Goal: Transaction & Acquisition: Purchase product/service

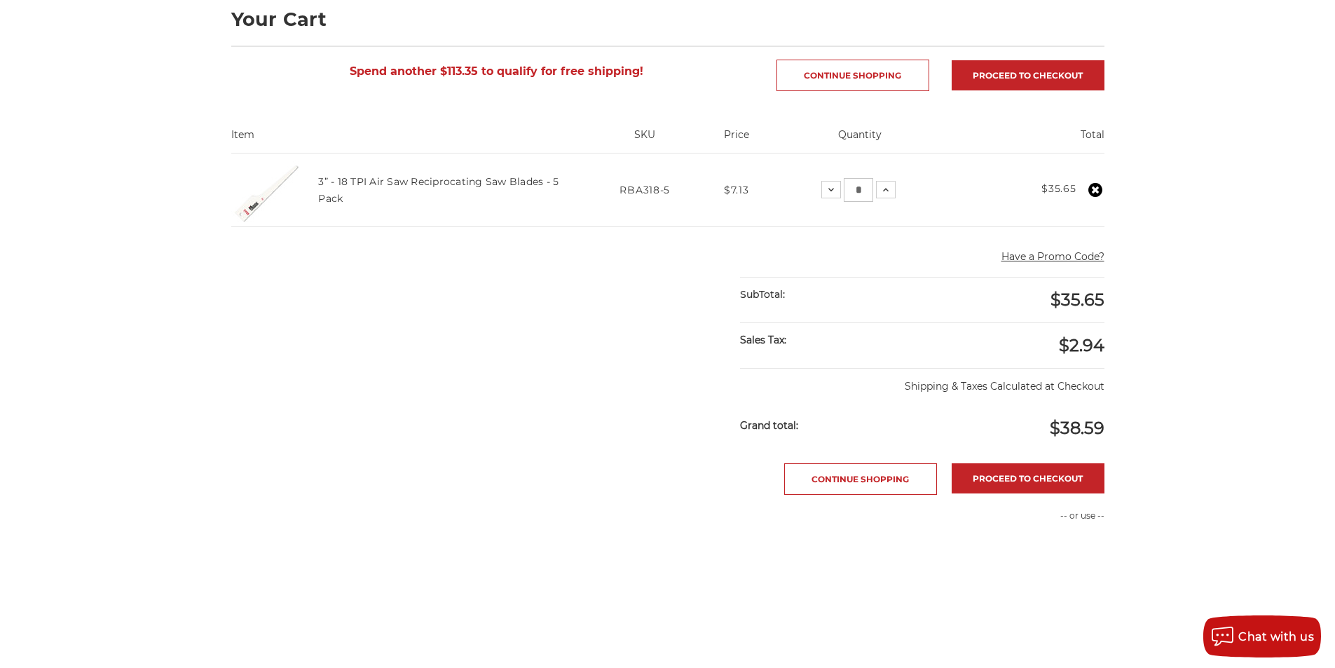
scroll to position [210, 0]
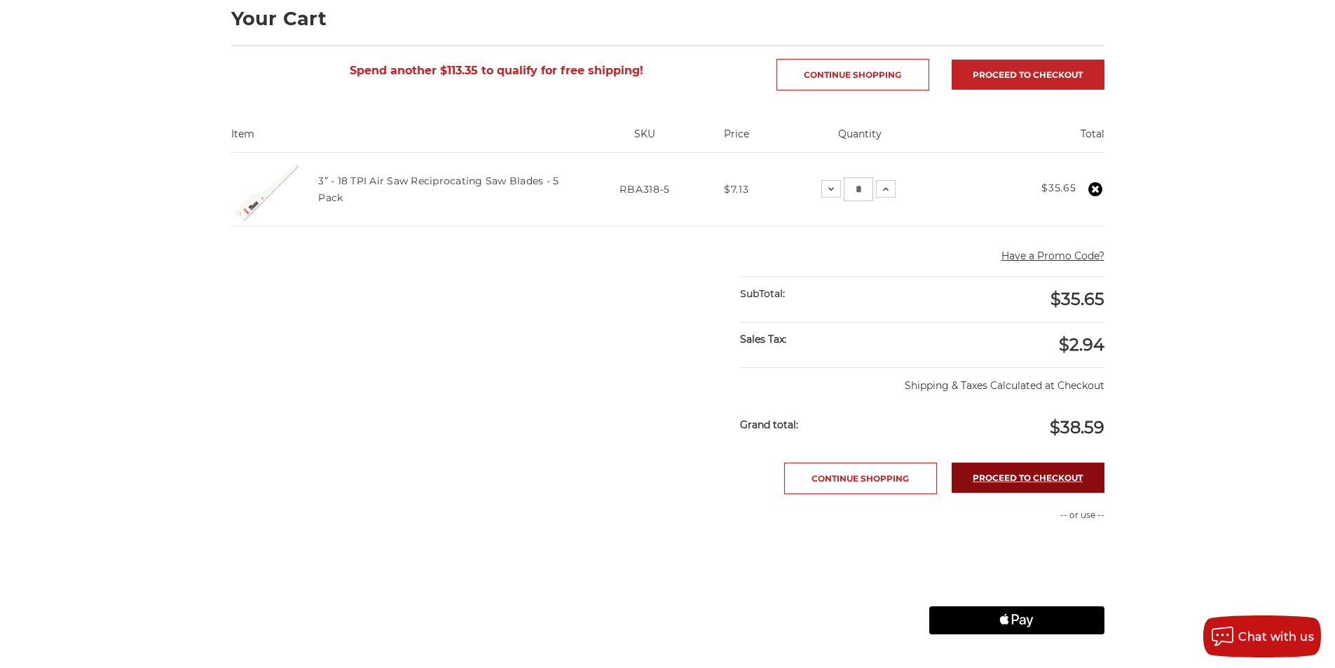
click at [1051, 477] on link "Proceed to checkout" at bounding box center [1028, 478] width 153 height 30
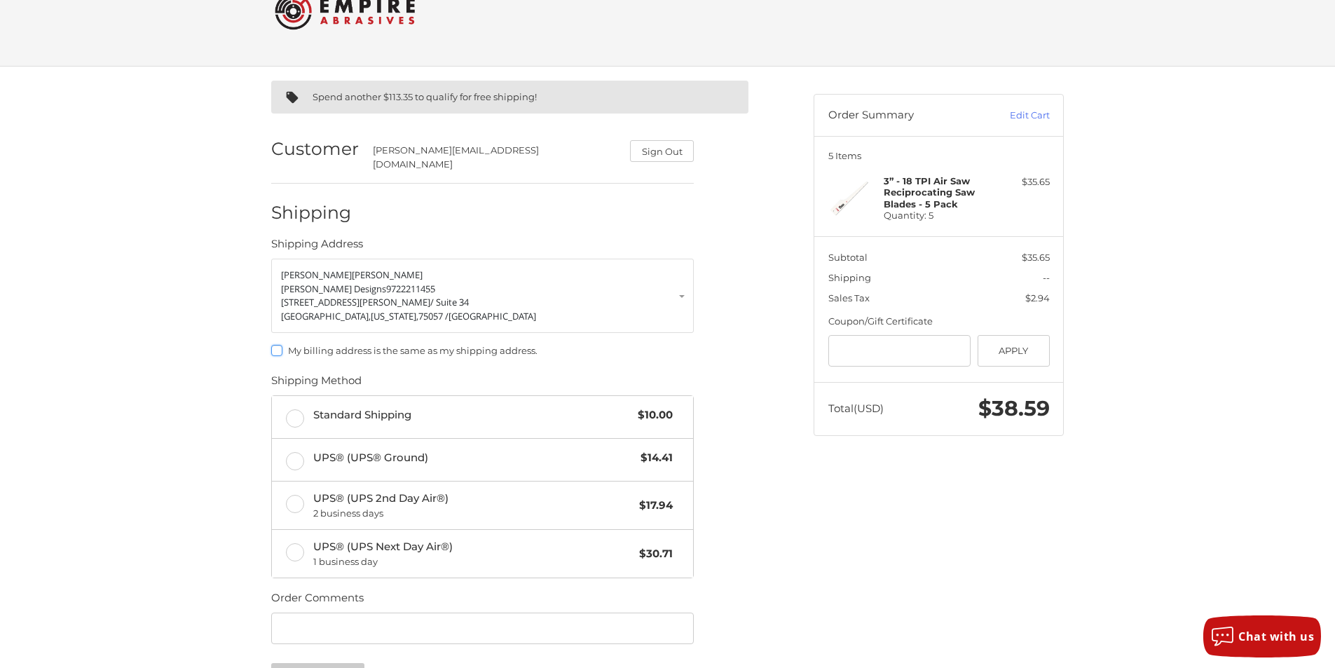
scroll to position [140, 0]
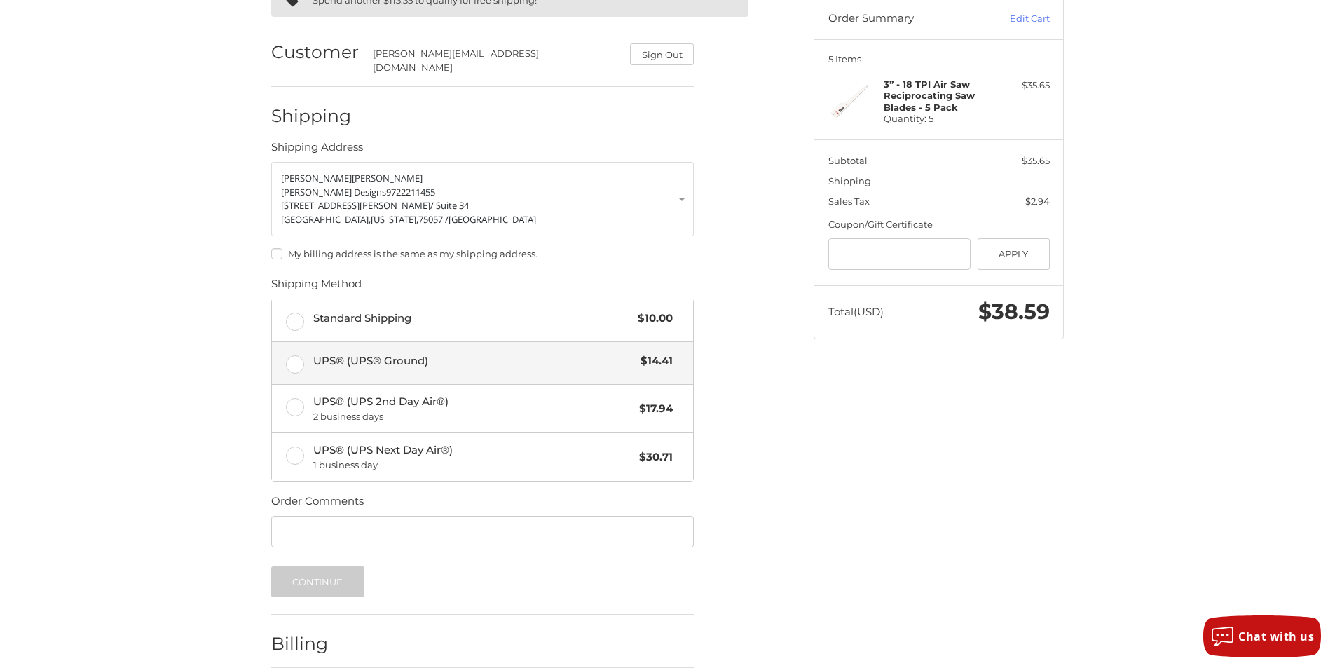
click at [300, 354] on label "UPS® (UPS® Ground) $14.41" at bounding box center [482, 363] width 421 height 42
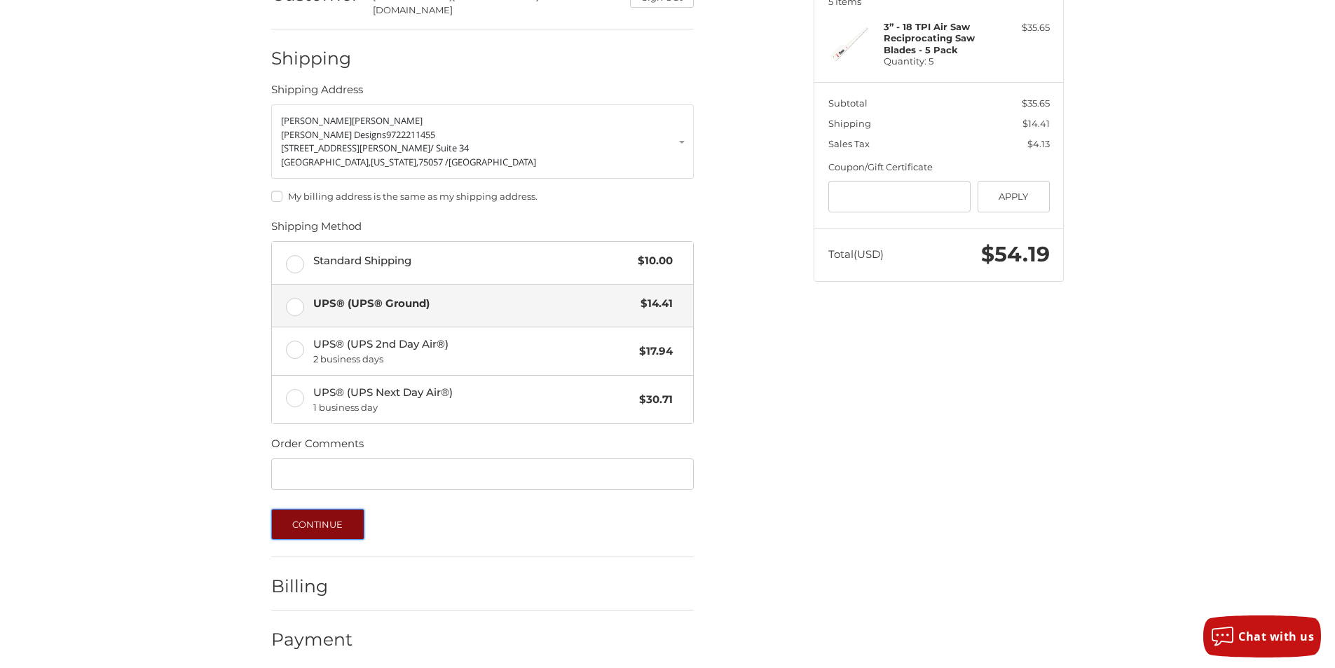
click at [319, 517] on button "Continue" at bounding box center [317, 524] width 93 height 31
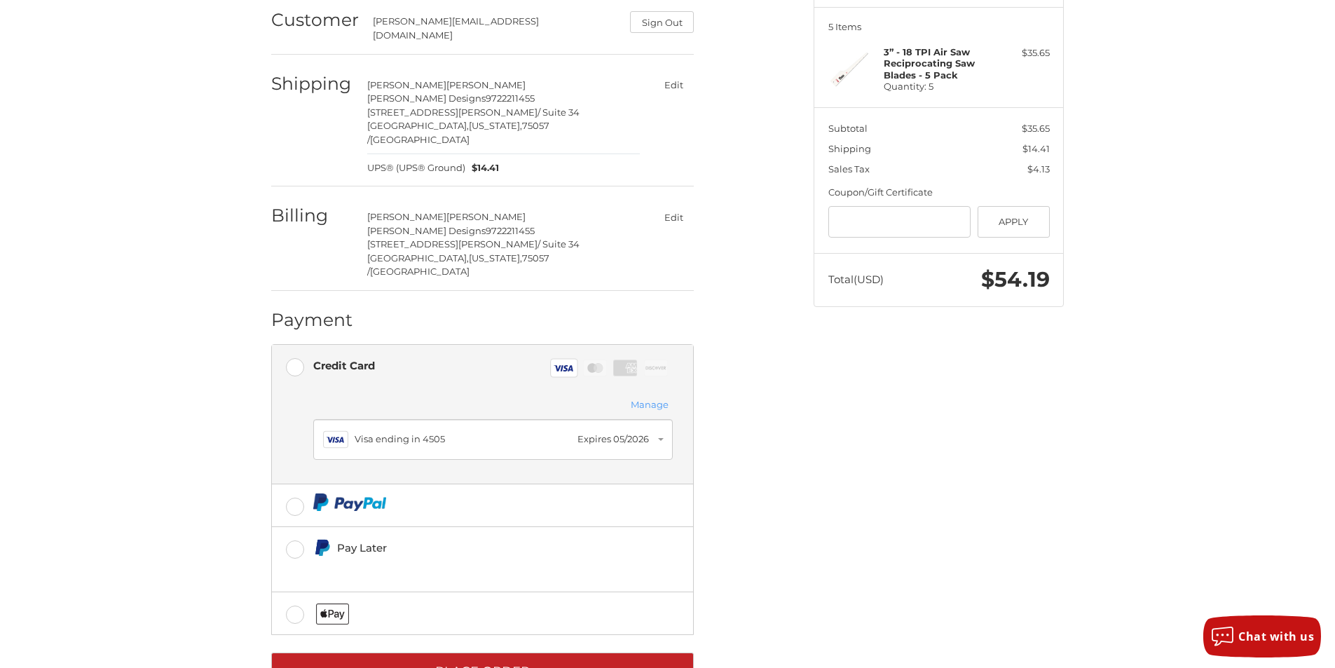
scroll to position [190, 0]
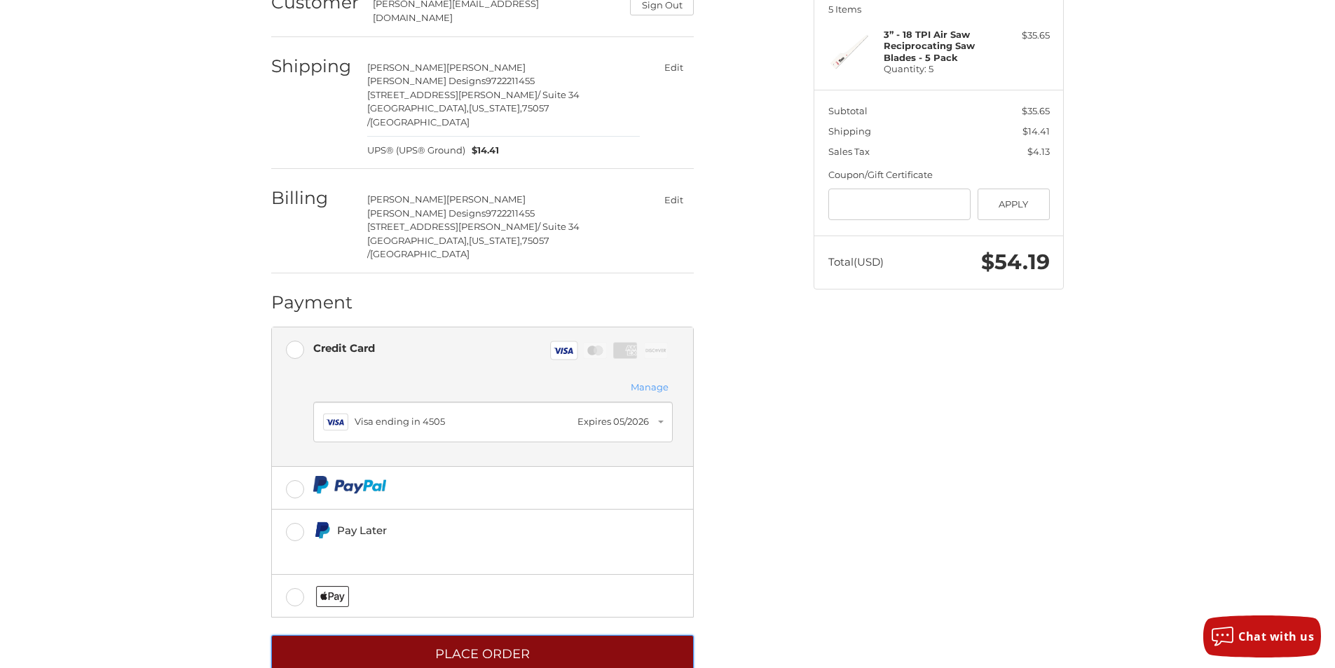
click at [500, 635] on button "Place Order" at bounding box center [482, 654] width 423 height 39
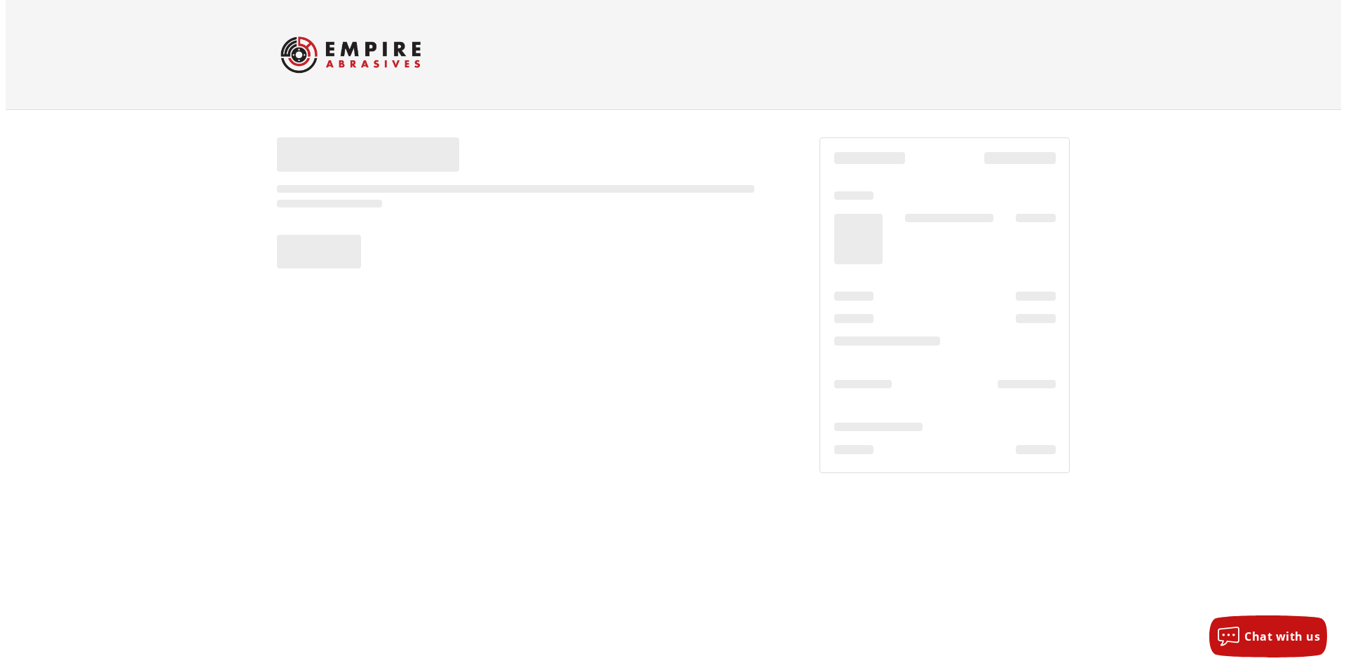
scroll to position [0, 0]
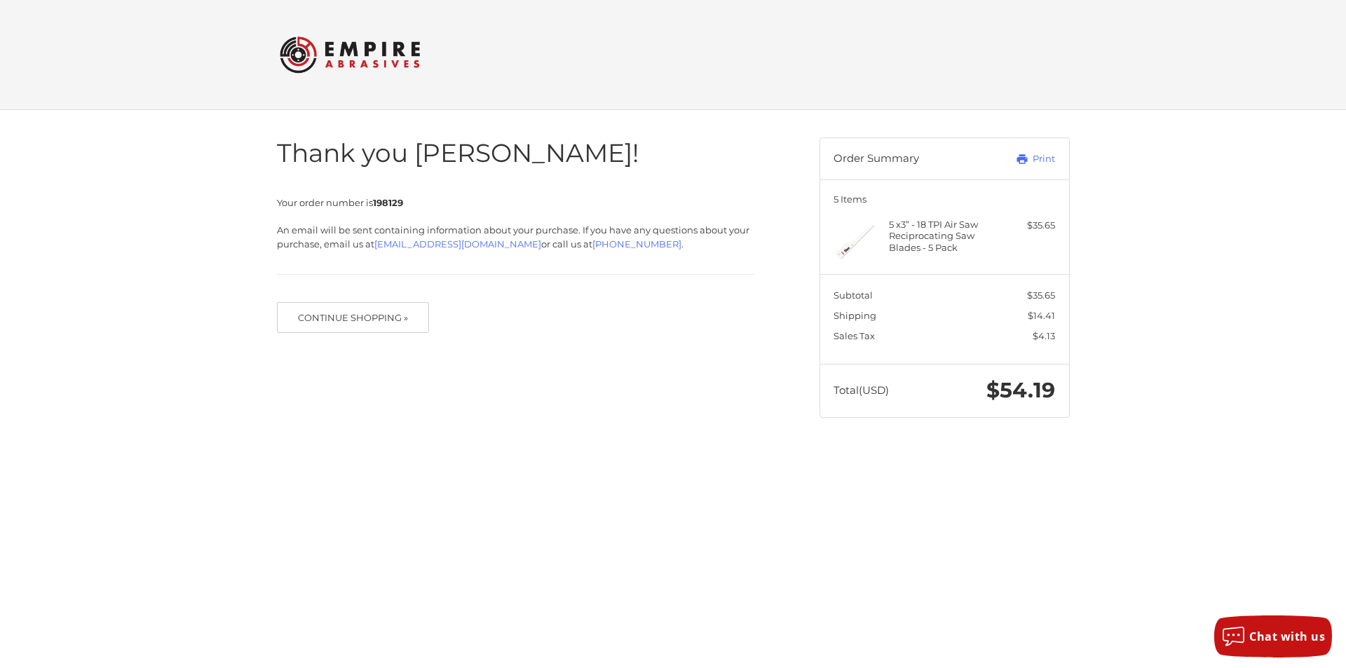
click at [397, 202] on strong "198129" at bounding box center [388, 202] width 30 height 11
copy strong "198129"
click at [510, 445] on html "Checkout Thank you Hector! Your order number is 198129 An email will be sent co…" at bounding box center [673, 222] width 1346 height 445
click at [1045, 156] on link "Print" at bounding box center [1019, 159] width 69 height 14
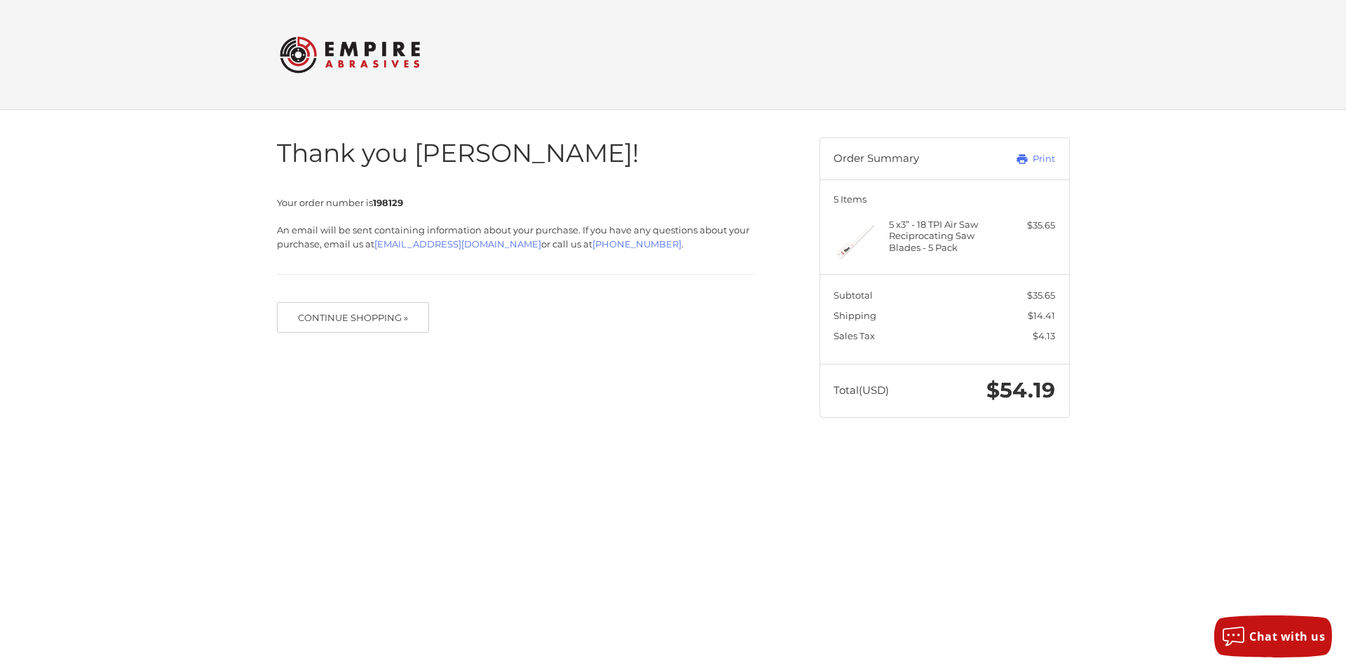
drag, startPoint x: 601, startPoint y: 303, endPoint x: 815, endPoint y: 238, distance: 223.7
click at [603, 303] on form "Continue Shopping »" at bounding box center [515, 324] width 477 height 45
